Goal: Navigation & Orientation: Find specific page/section

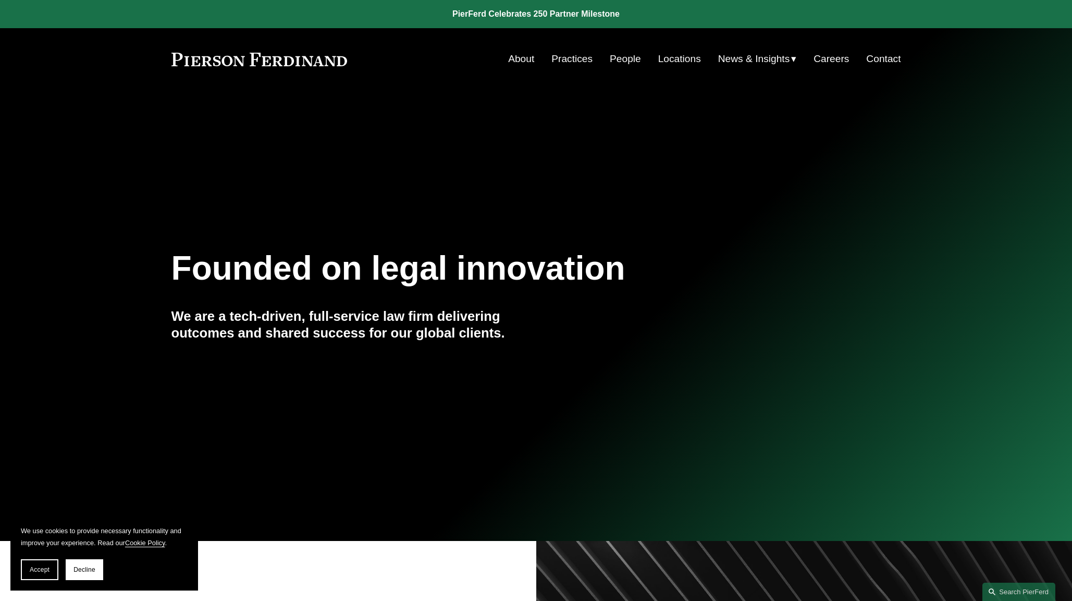
click at [669, 58] on link "Locations" at bounding box center [679, 59] width 43 height 20
click at [620, 58] on link "People" at bounding box center [625, 59] width 31 height 20
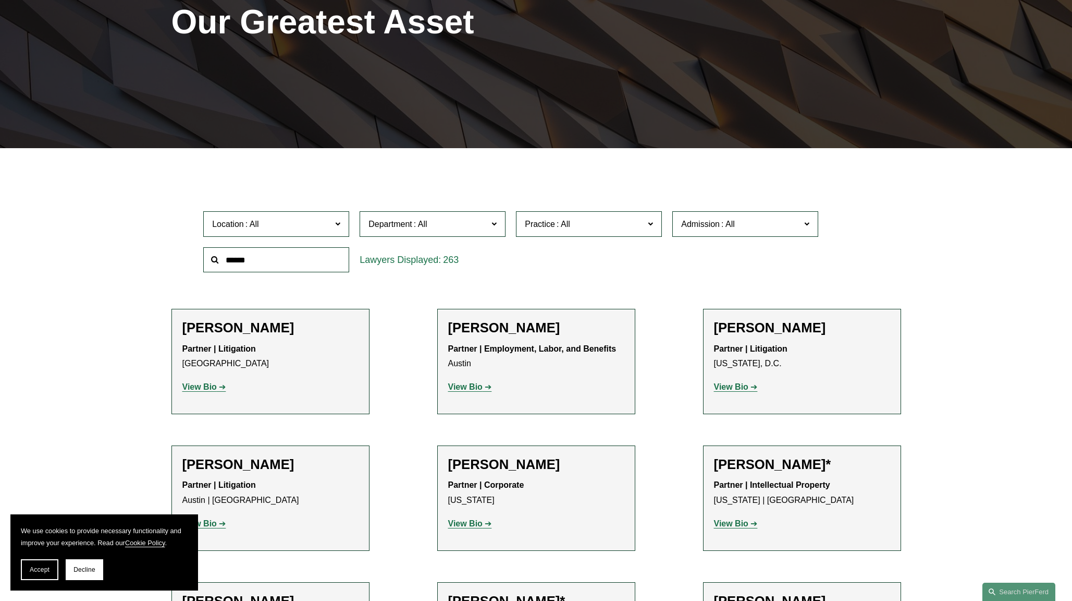
scroll to position [261, 0]
